Goal: Information Seeking & Learning: Find specific fact

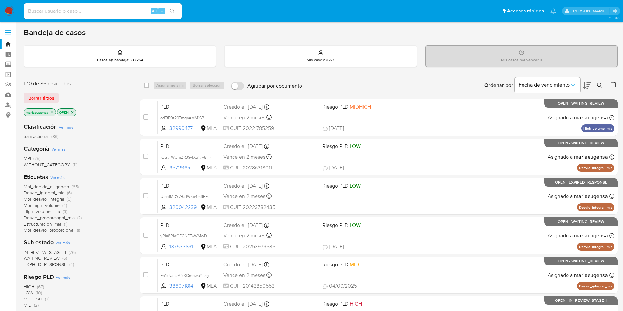
click at [88, 300] on div "HIGH (67) LOW (10) MIDHIGH (7) MID (2)" at bounding box center [77, 296] width 106 height 25
click at [90, 11] on input at bounding box center [103, 11] width 158 height 9
paste input "60583586"
type input "60583586"
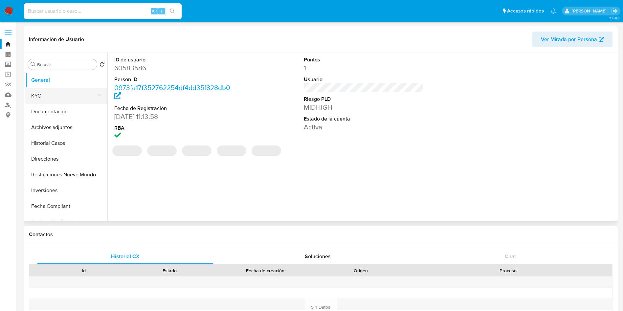
select select "10"
click at [53, 90] on button "KYC" at bounding box center [63, 96] width 77 height 16
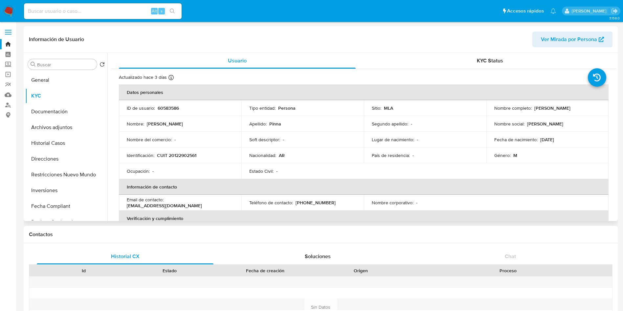
click at [188, 158] on p "CUIT 20122902561" at bounding box center [176, 155] width 39 height 6
copy p "20122902561"
